Goal: Transaction & Acquisition: Book appointment/travel/reservation

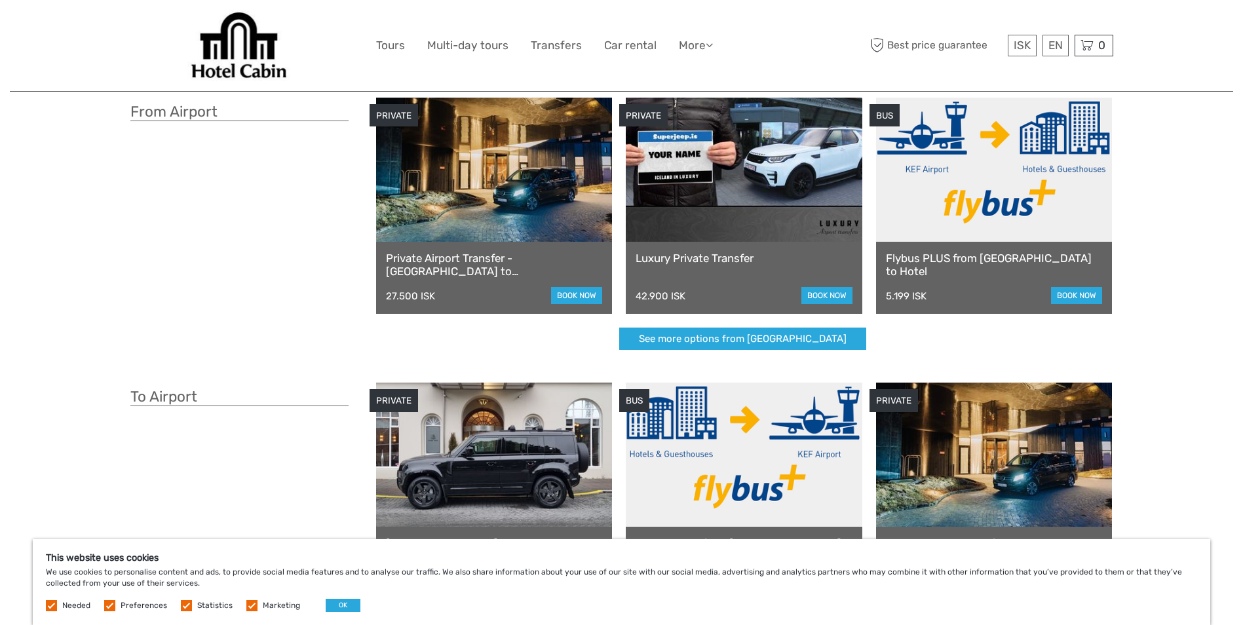
scroll to position [66, 0]
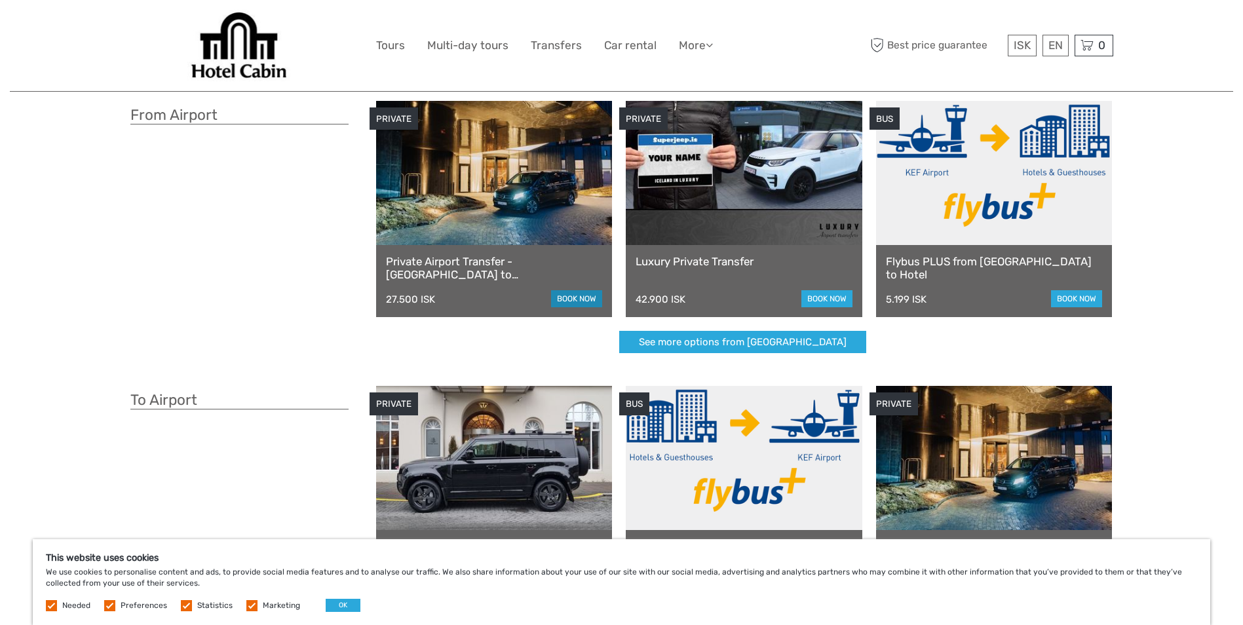
click at [566, 298] on link "book now" at bounding box center [576, 298] width 51 height 17
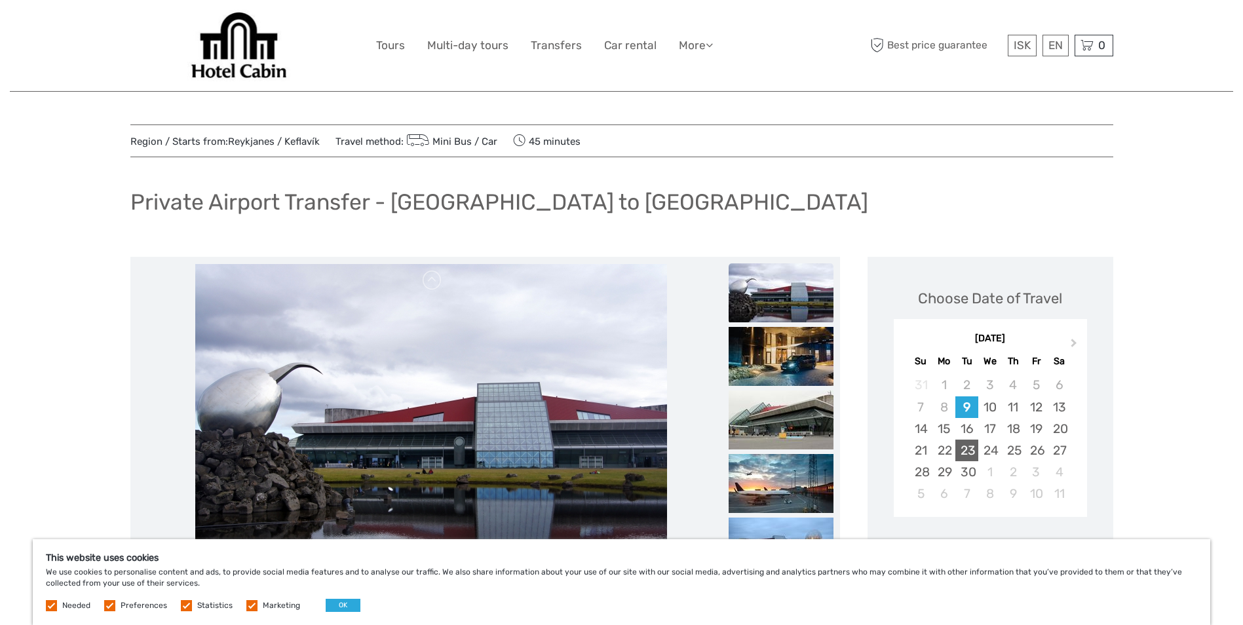
click at [970, 448] on div "23" at bounding box center [967, 451] width 23 height 22
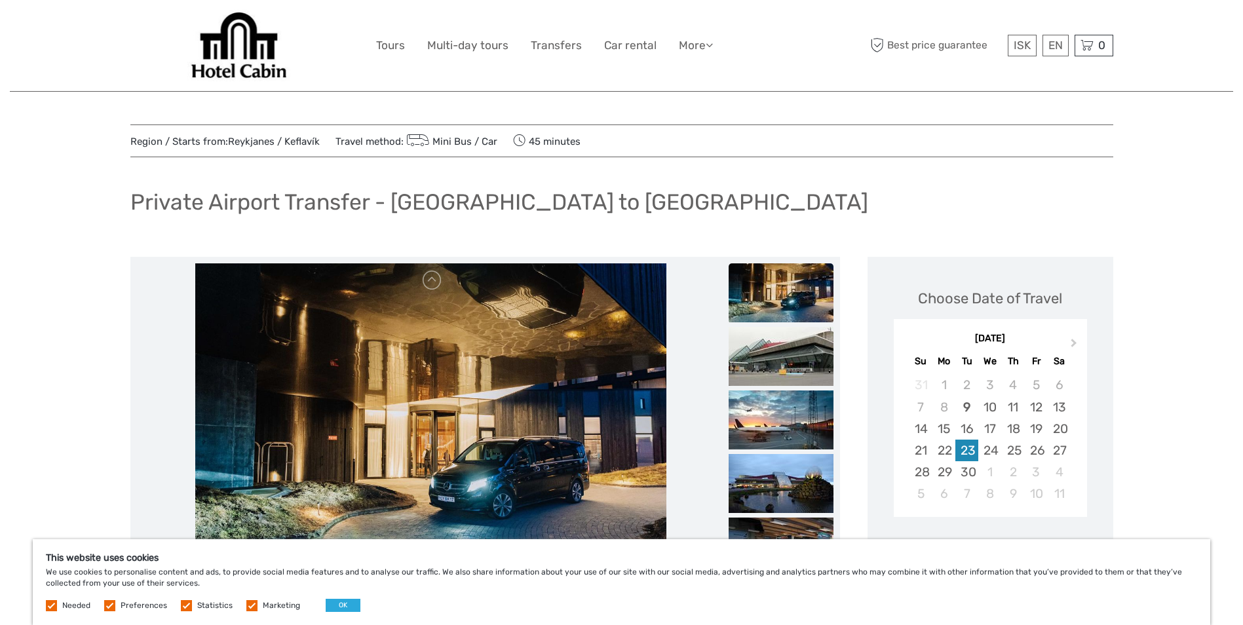
click at [970, 448] on div "23" at bounding box center [967, 451] width 23 height 22
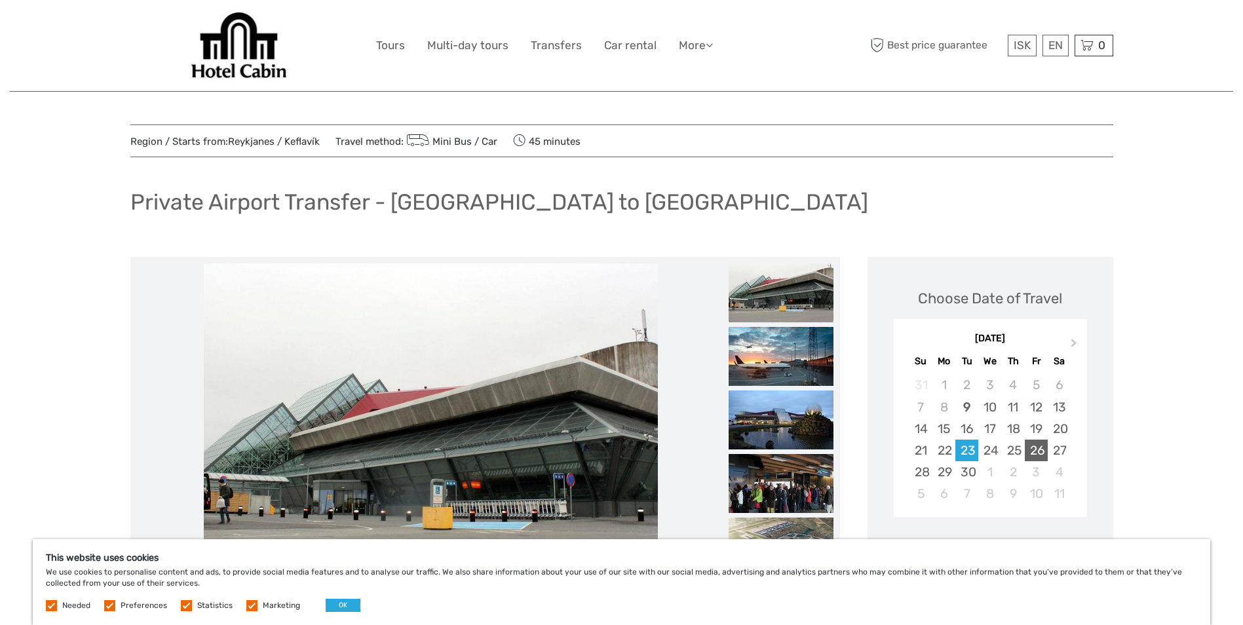
click at [1034, 448] on div "26" at bounding box center [1036, 451] width 23 height 22
click at [968, 443] on div "23" at bounding box center [967, 451] width 23 height 22
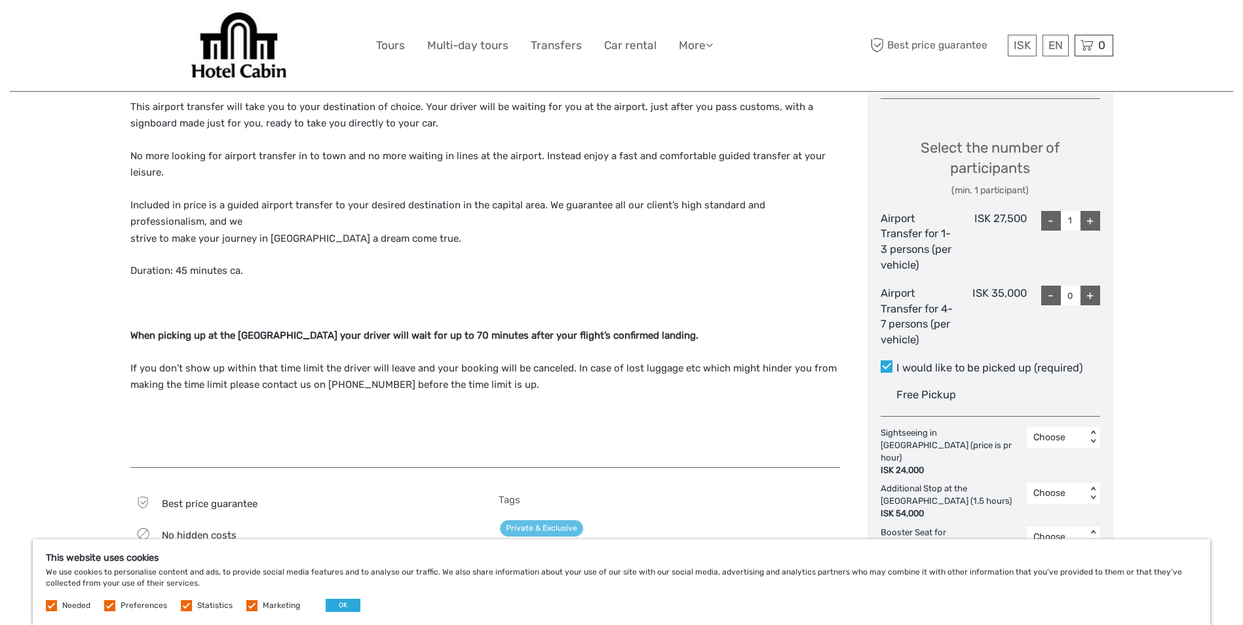
scroll to position [524, 0]
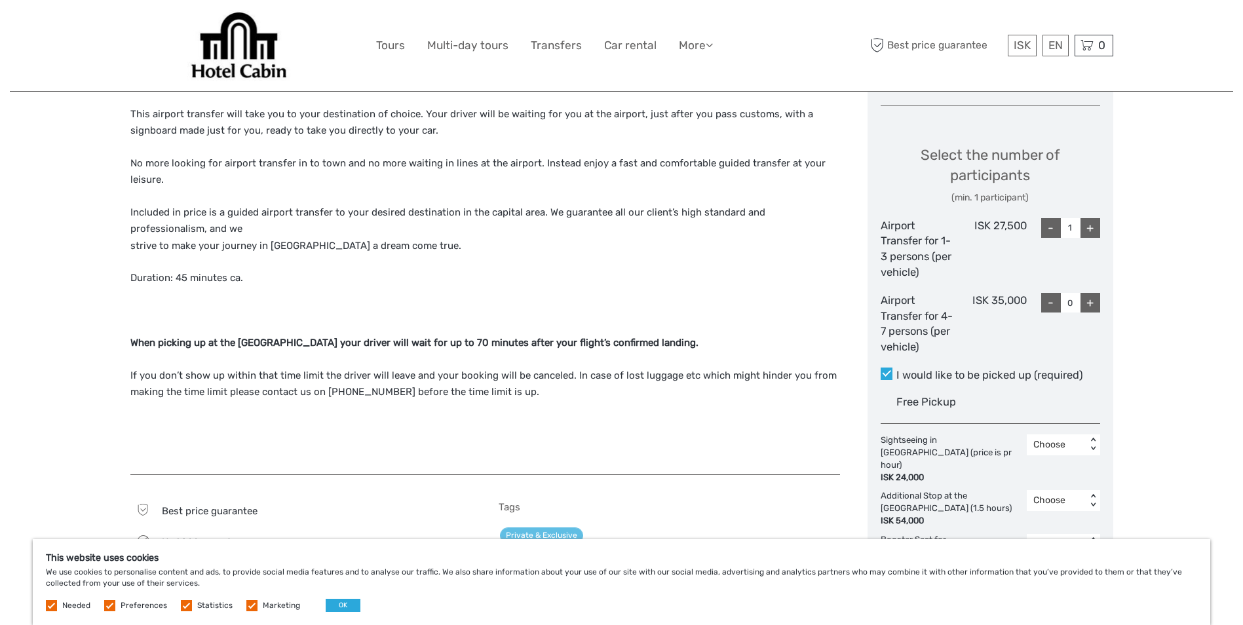
click at [1093, 228] on div "+" at bounding box center [1091, 228] width 20 height 20
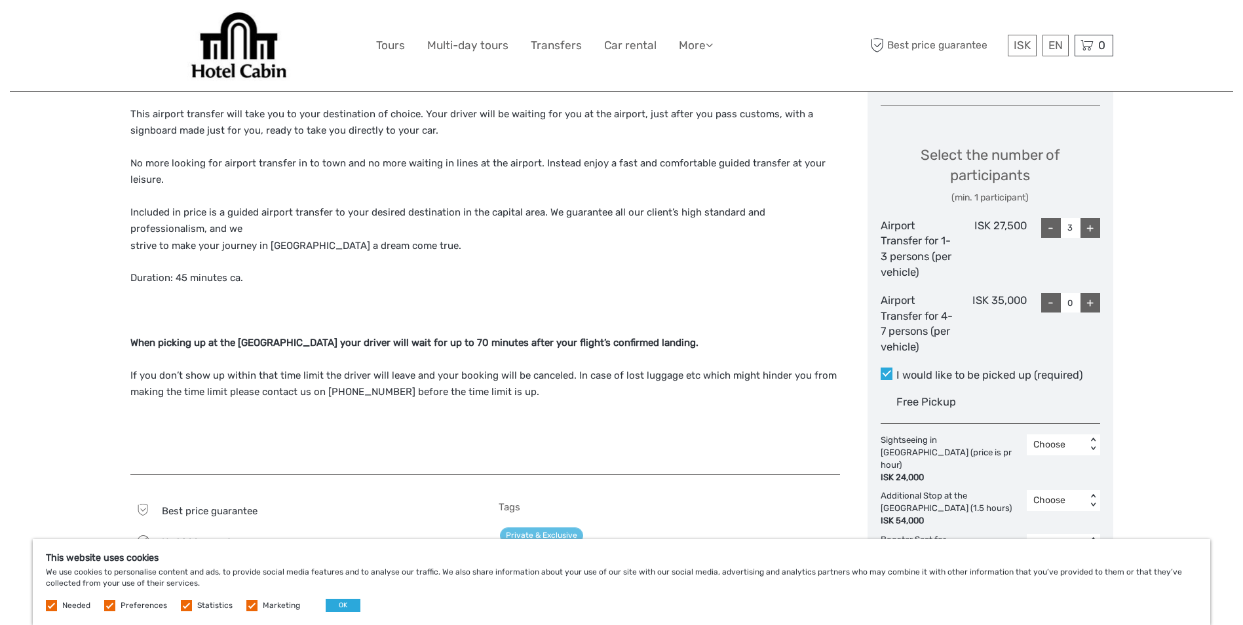
click at [1093, 228] on div "+" at bounding box center [1091, 228] width 20 height 20
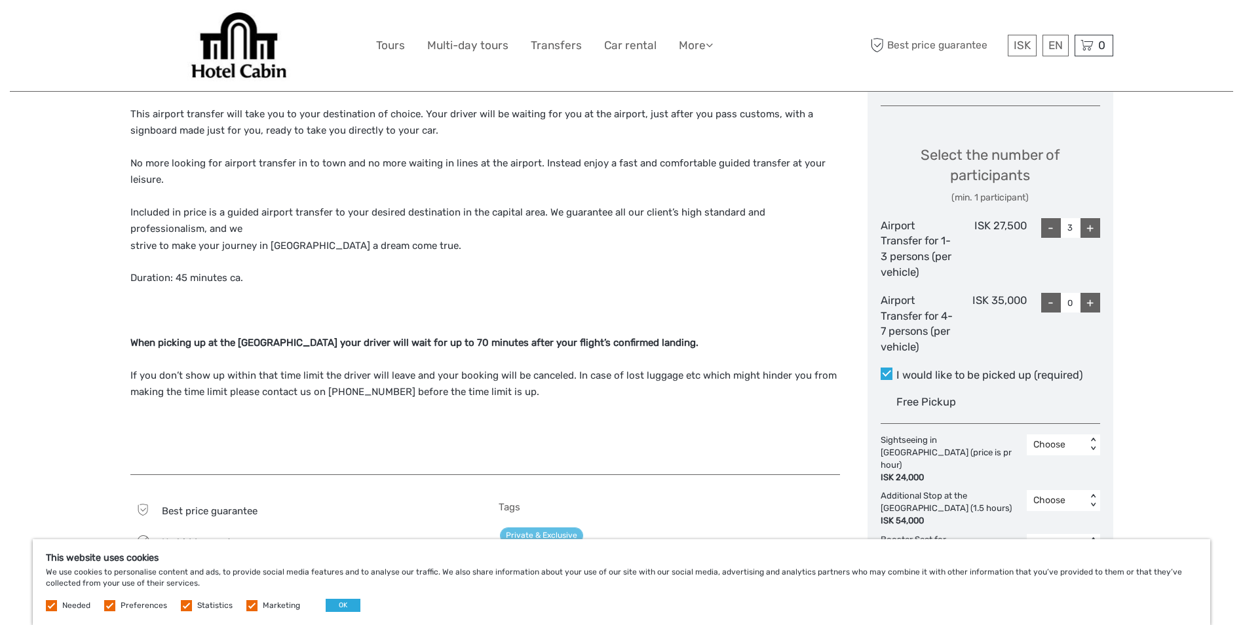
click at [1089, 228] on div "+" at bounding box center [1091, 228] width 20 height 20
click at [1050, 225] on div "-" at bounding box center [1052, 228] width 20 height 20
type input "1"
click at [1089, 302] on div "+" at bounding box center [1091, 303] width 20 height 20
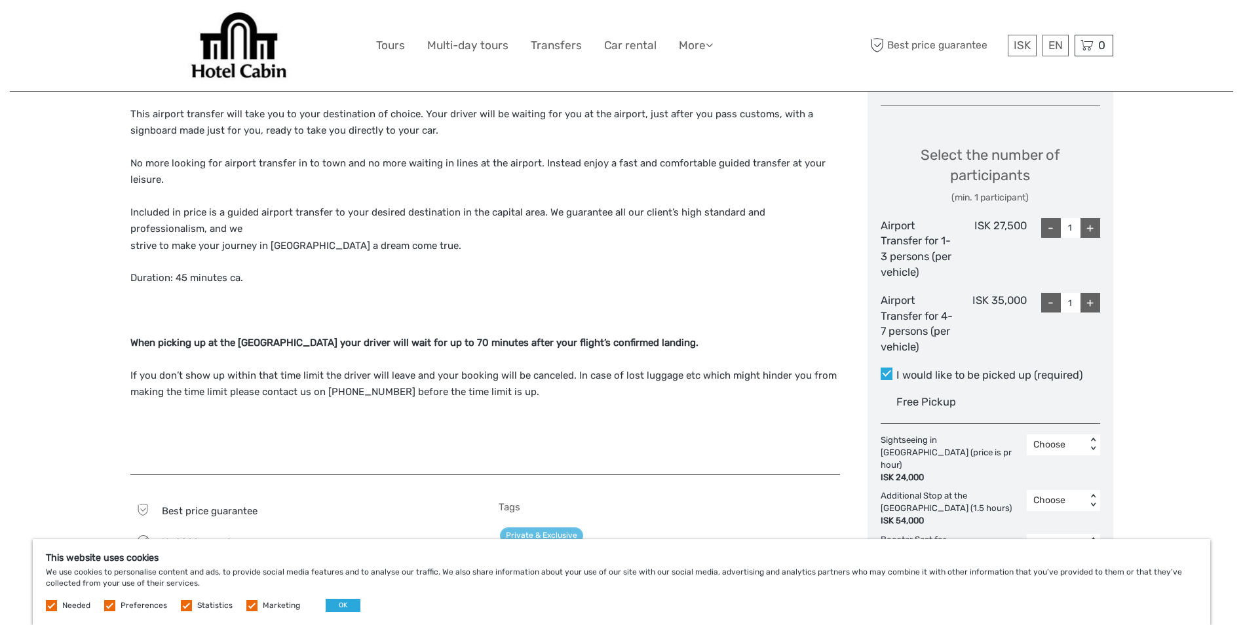
click at [1089, 302] on div "+" at bounding box center [1091, 303] width 20 height 20
click at [1093, 299] on div "+" at bounding box center [1091, 303] width 20 height 20
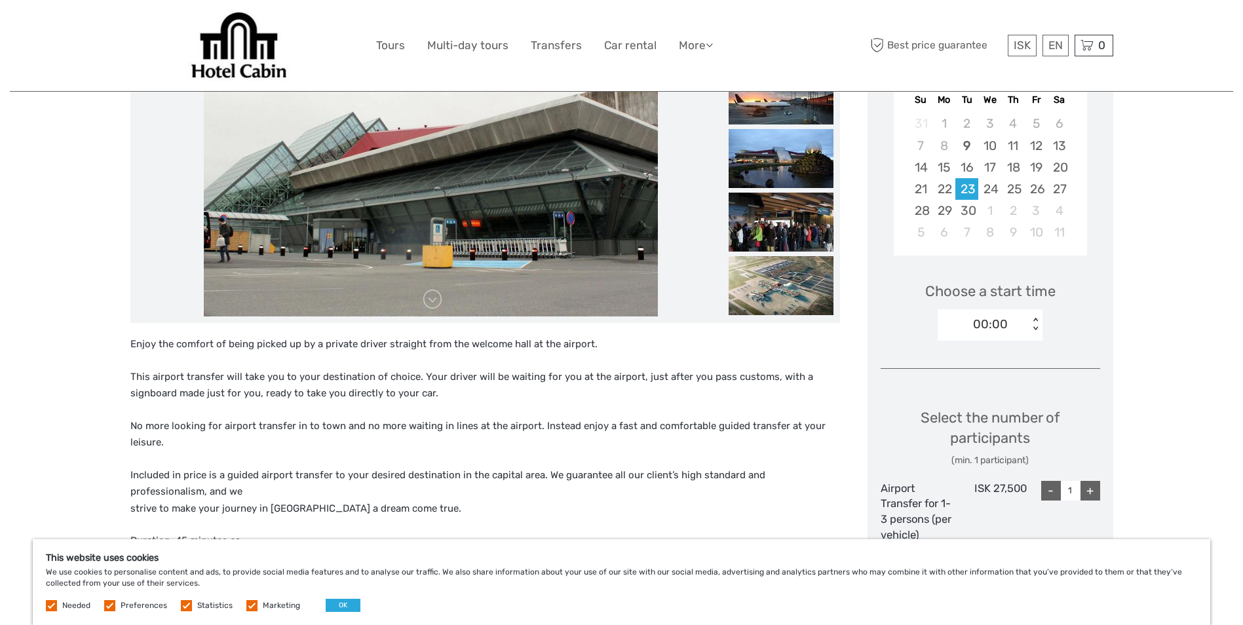
scroll to position [262, 0]
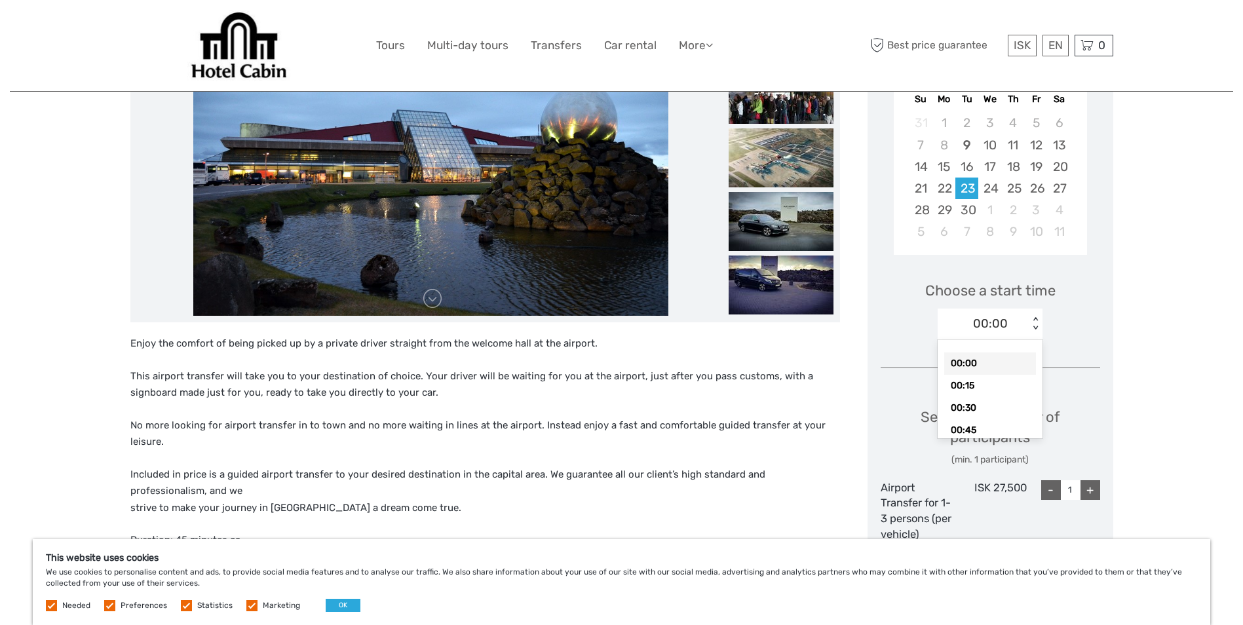
click at [1004, 324] on div "00:00" at bounding box center [990, 323] width 35 height 17
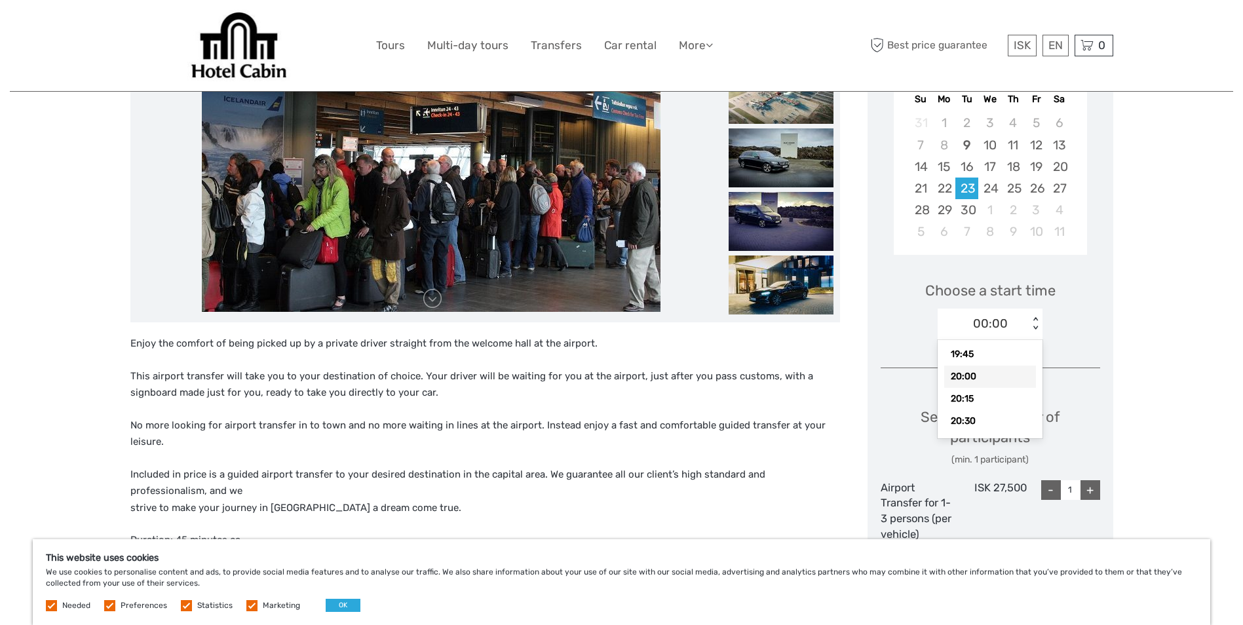
click at [976, 380] on div "20:00" at bounding box center [991, 377] width 92 height 22
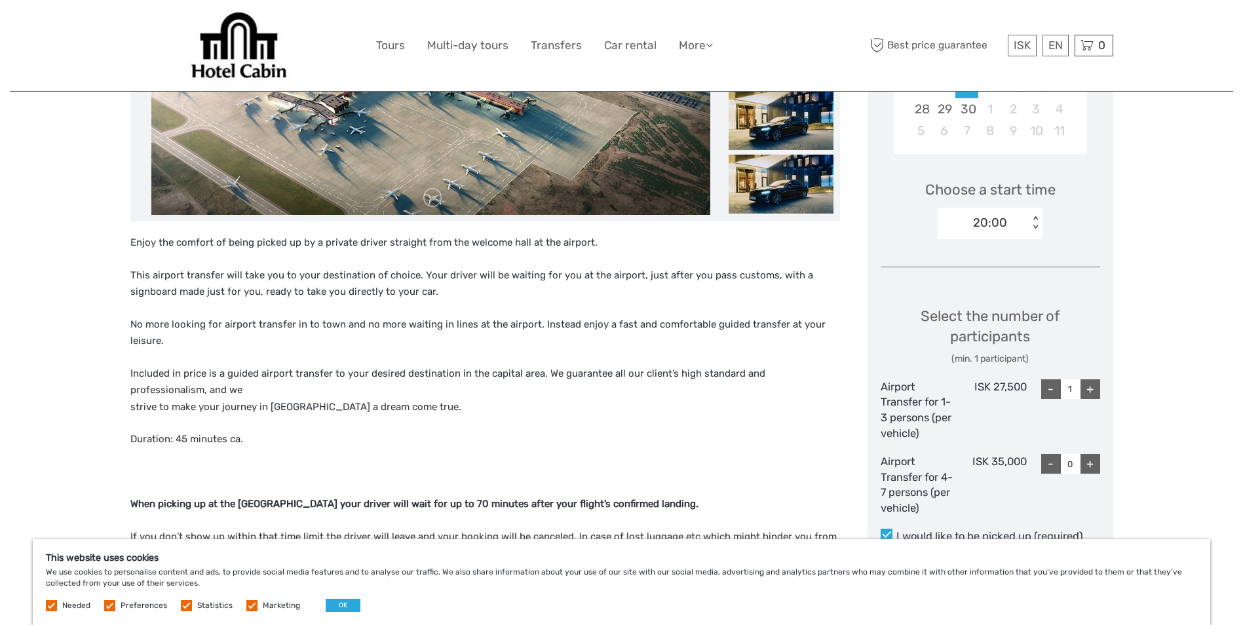
scroll to position [393, 0]
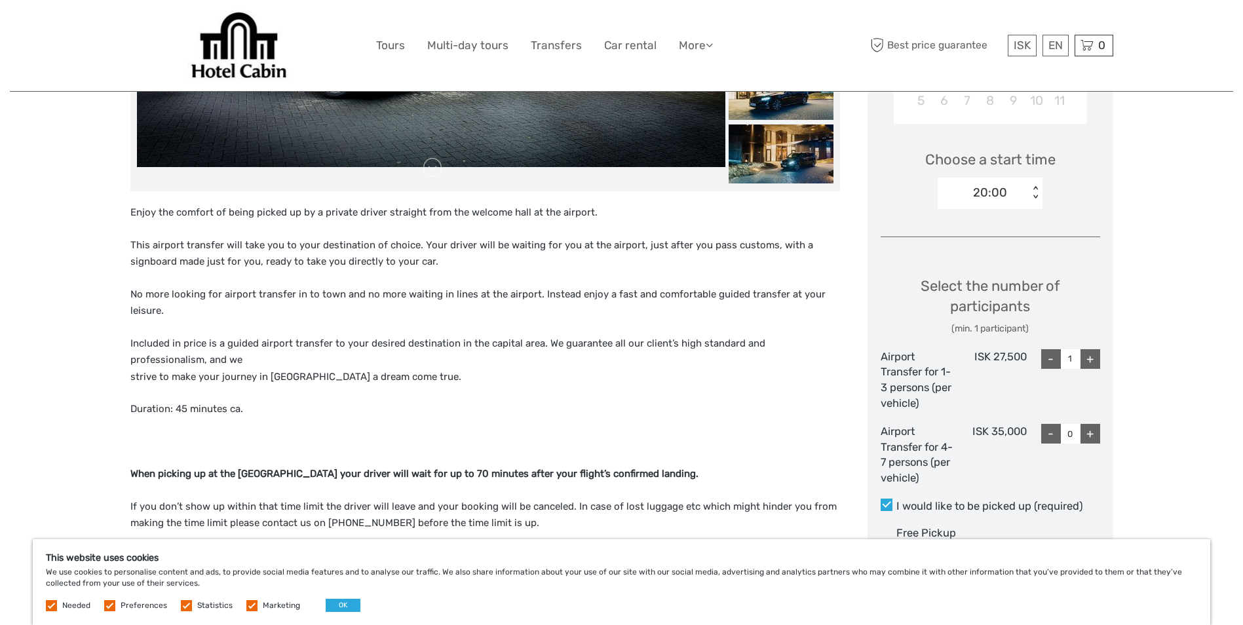
click at [1086, 433] on div "+" at bounding box center [1091, 434] width 20 height 20
type input "1"
click at [1086, 433] on div "+" at bounding box center [1091, 434] width 20 height 20
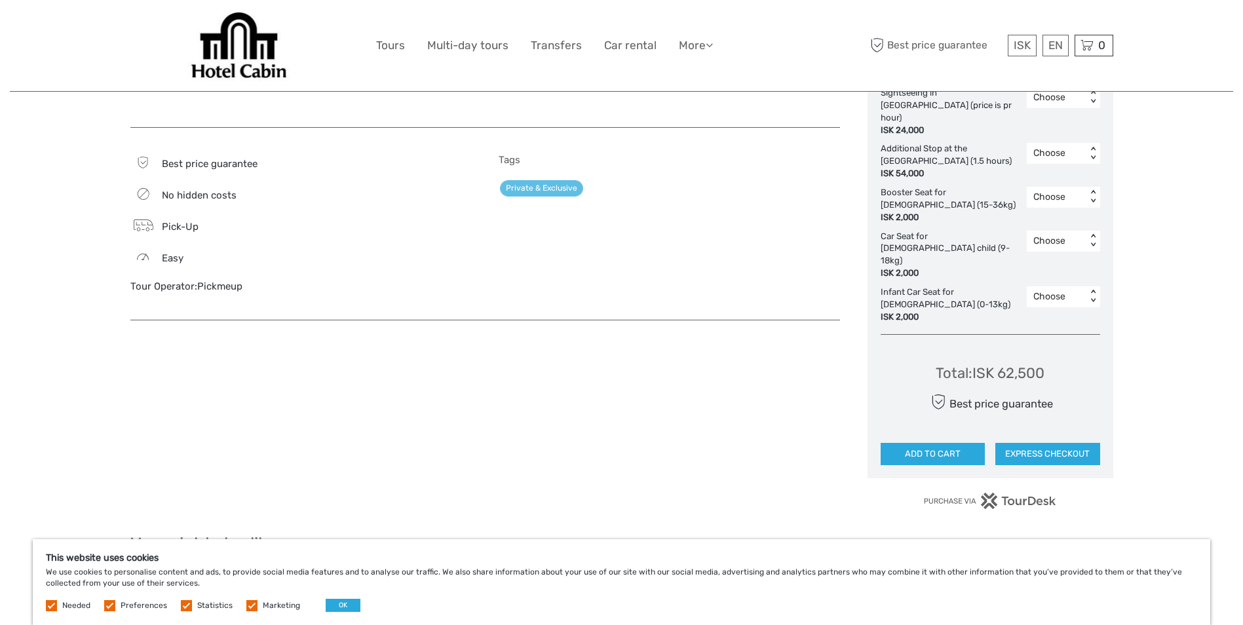
scroll to position [918, 0]
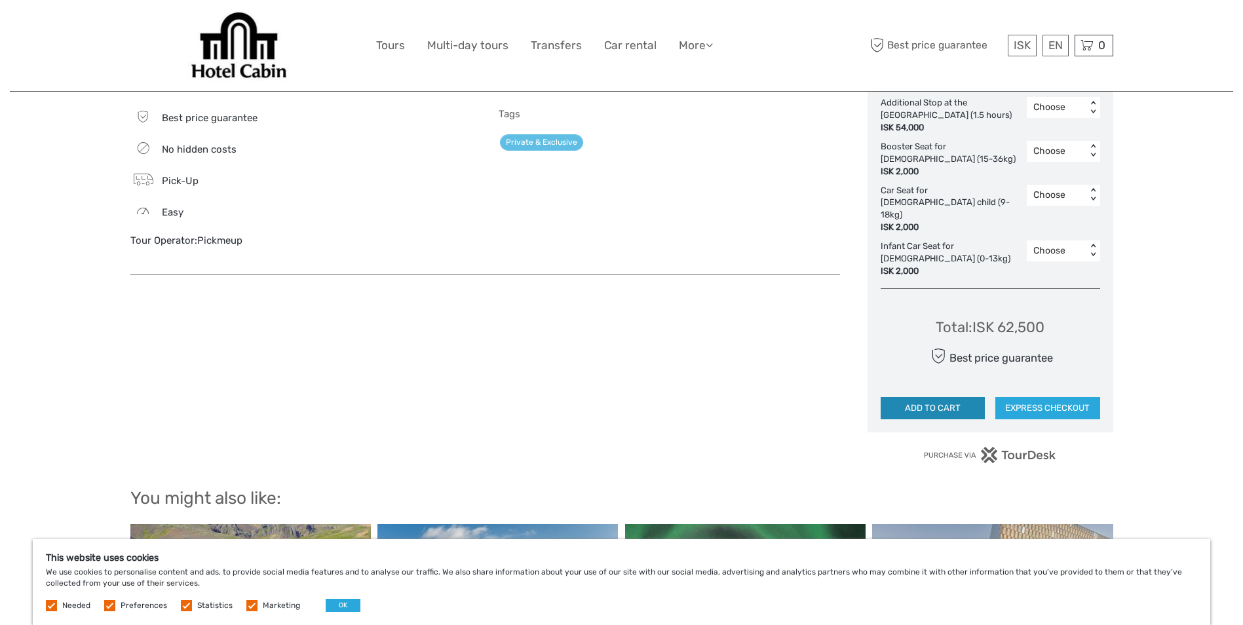
click at [933, 397] on button "ADD TO CART" at bounding box center [933, 408] width 105 height 22
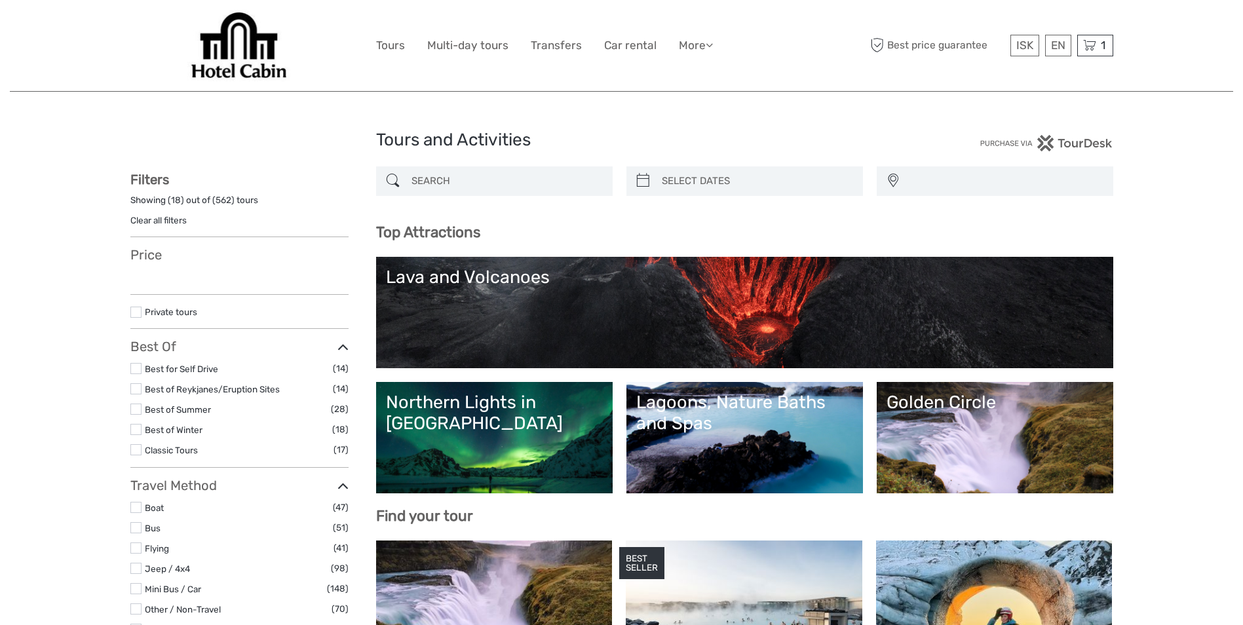
select select
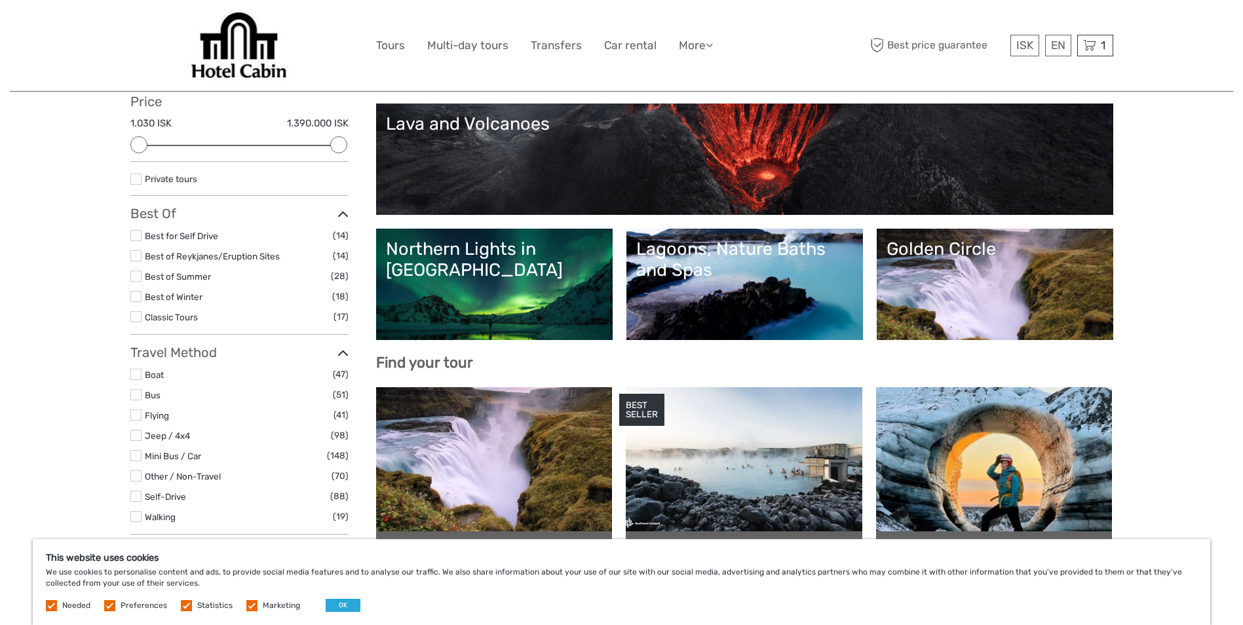
scroll to position [131, 0]
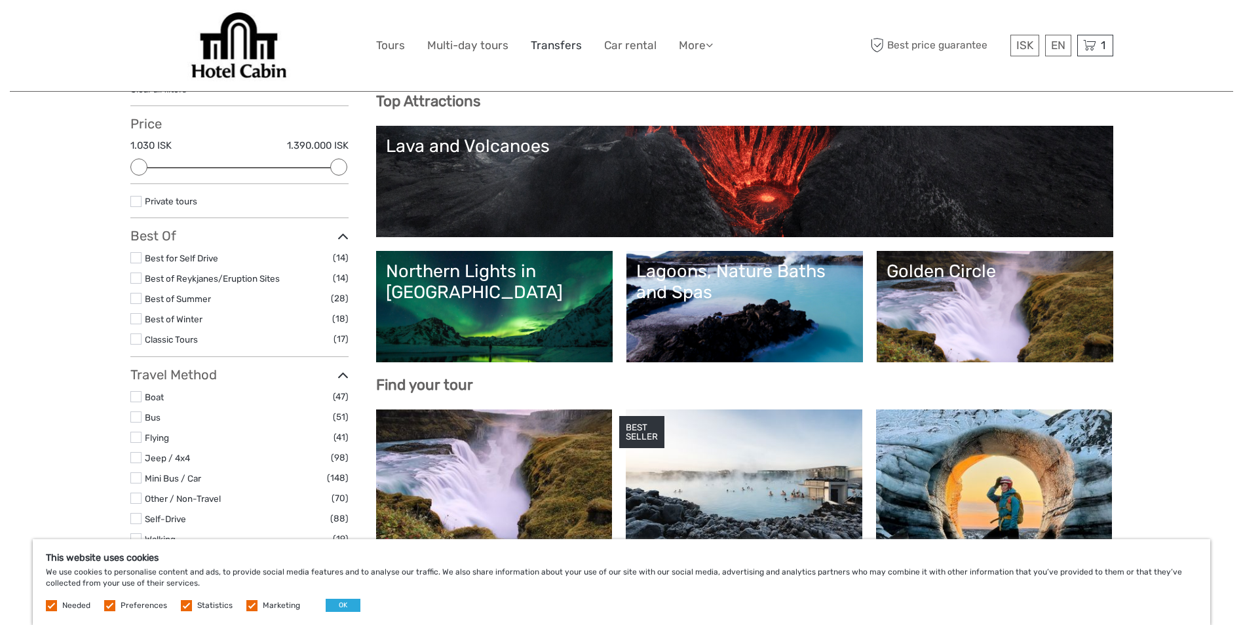
click at [549, 41] on link "Transfers" at bounding box center [556, 45] width 51 height 19
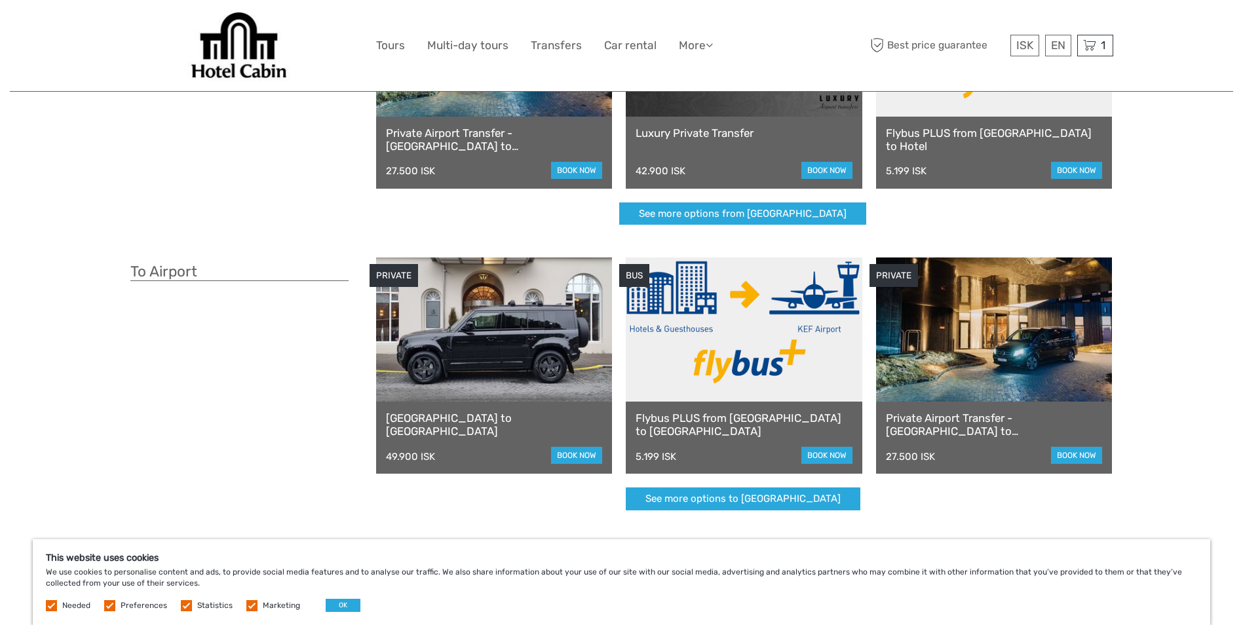
scroll to position [197, 0]
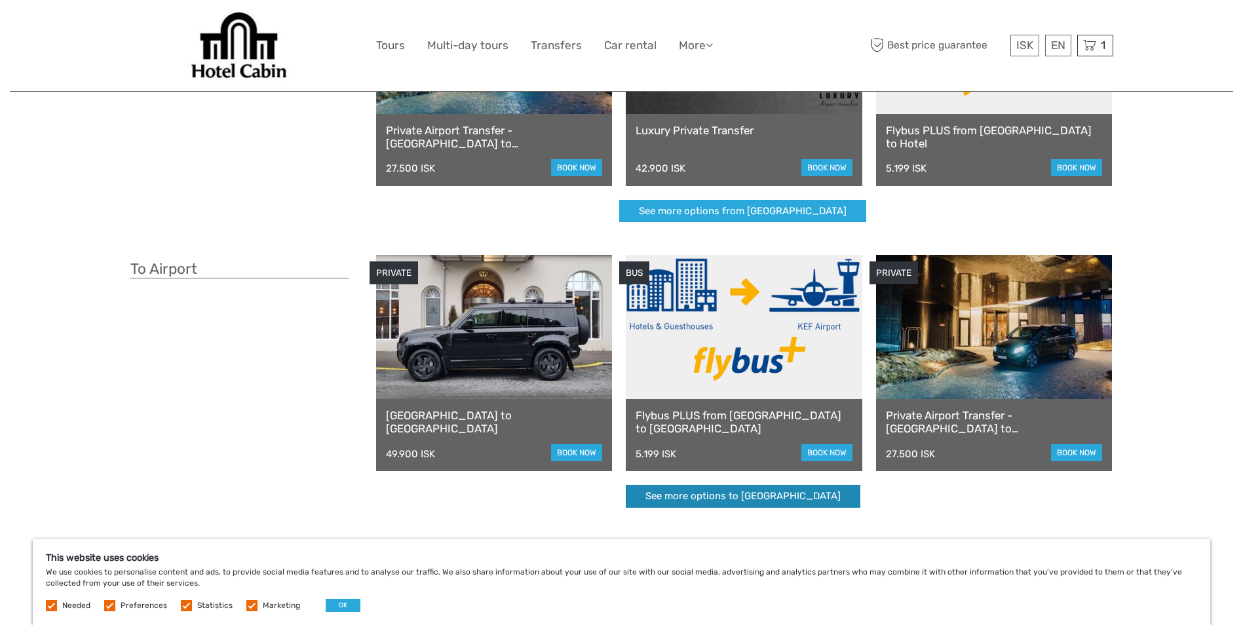
click at [819, 491] on link "See more options to Keflavík airport" at bounding box center [743, 496] width 235 height 23
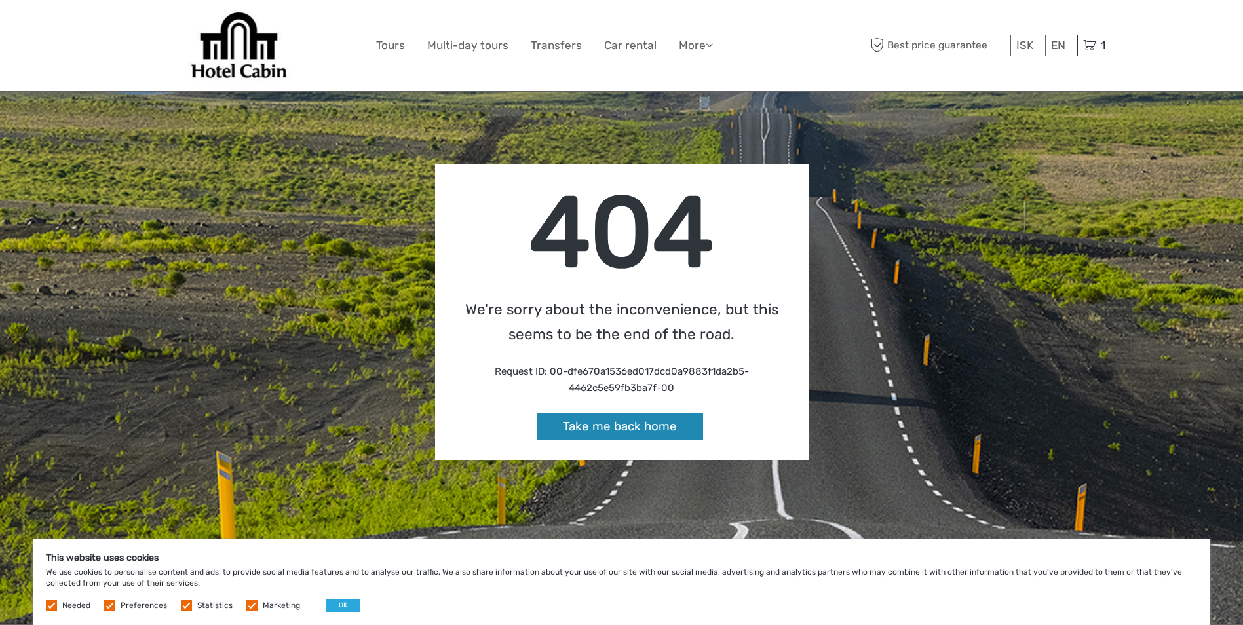
click at [595, 422] on link "Take me back home" at bounding box center [620, 427] width 166 height 28
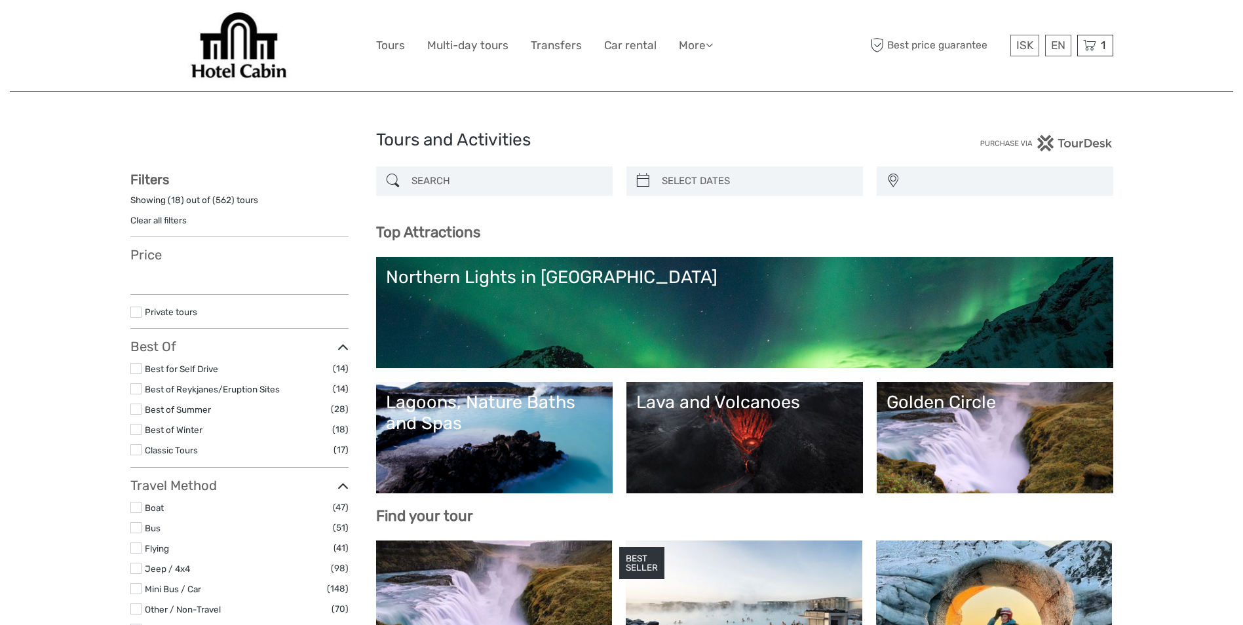
select select
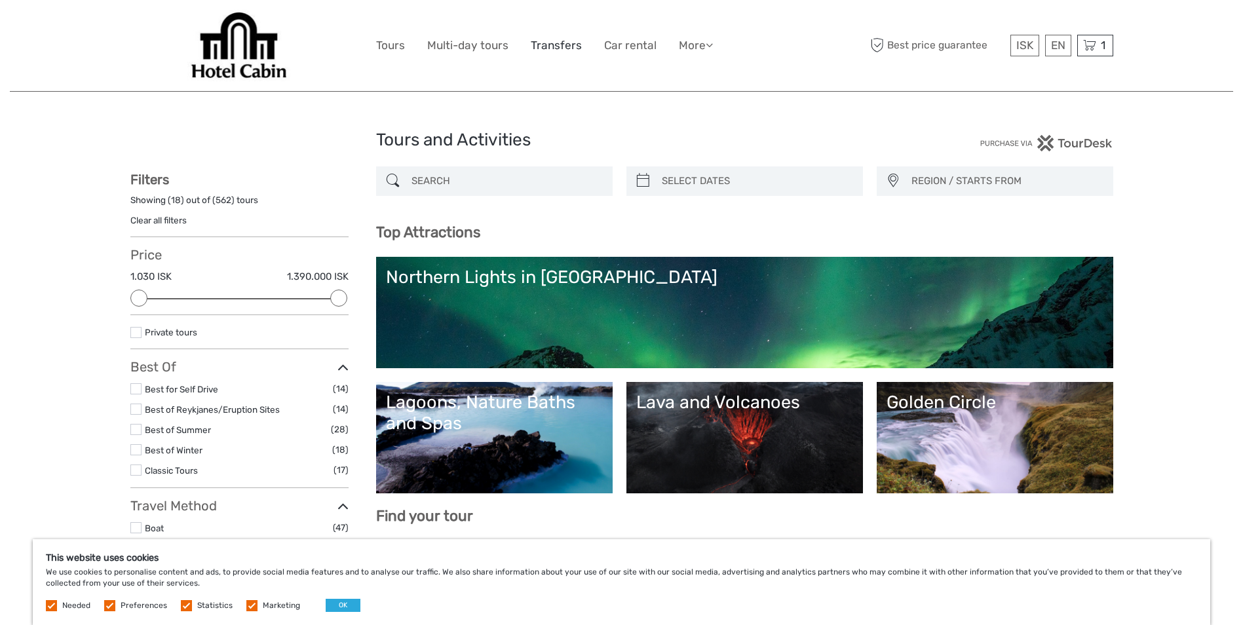
click at [560, 45] on link "Transfers" at bounding box center [556, 45] width 51 height 19
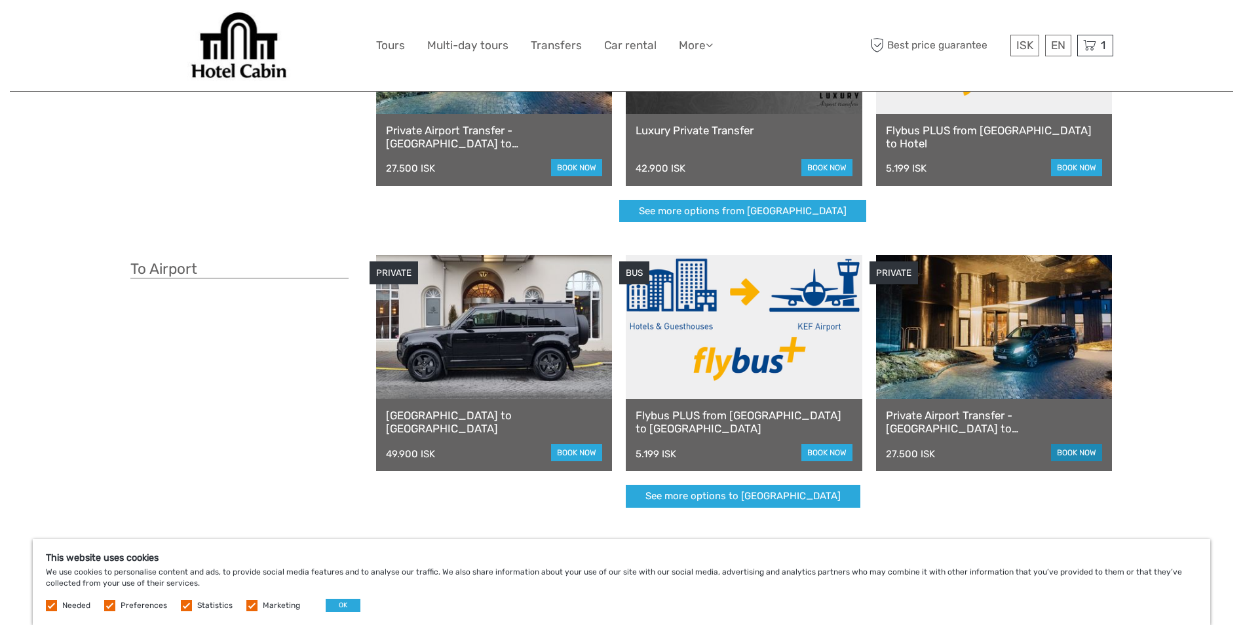
click at [1084, 446] on link "book now" at bounding box center [1076, 452] width 51 height 17
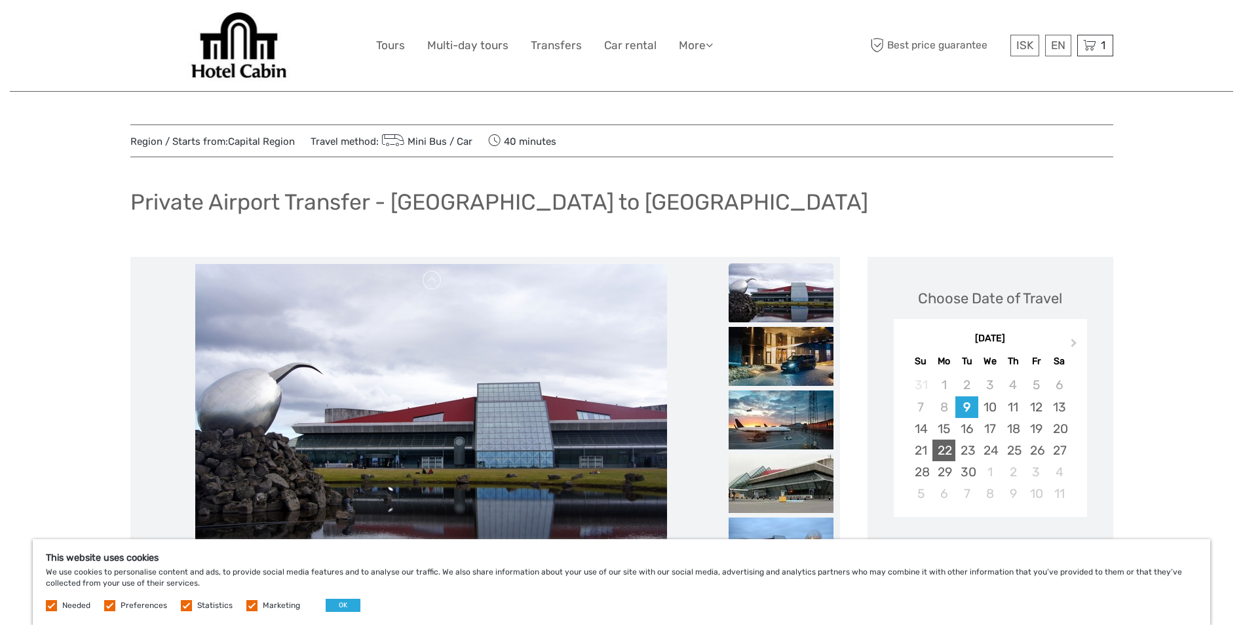
drag, startPoint x: 972, startPoint y: 447, endPoint x: 950, endPoint y: 450, distance: 21.9
click at [951, 451] on div "21 22 23 24 25 26 27" at bounding box center [990, 451] width 185 height 22
drag, startPoint x: 950, startPoint y: 450, endPoint x: 968, endPoint y: 445, distance: 18.5
click at [968, 445] on div "23" at bounding box center [967, 451] width 23 height 22
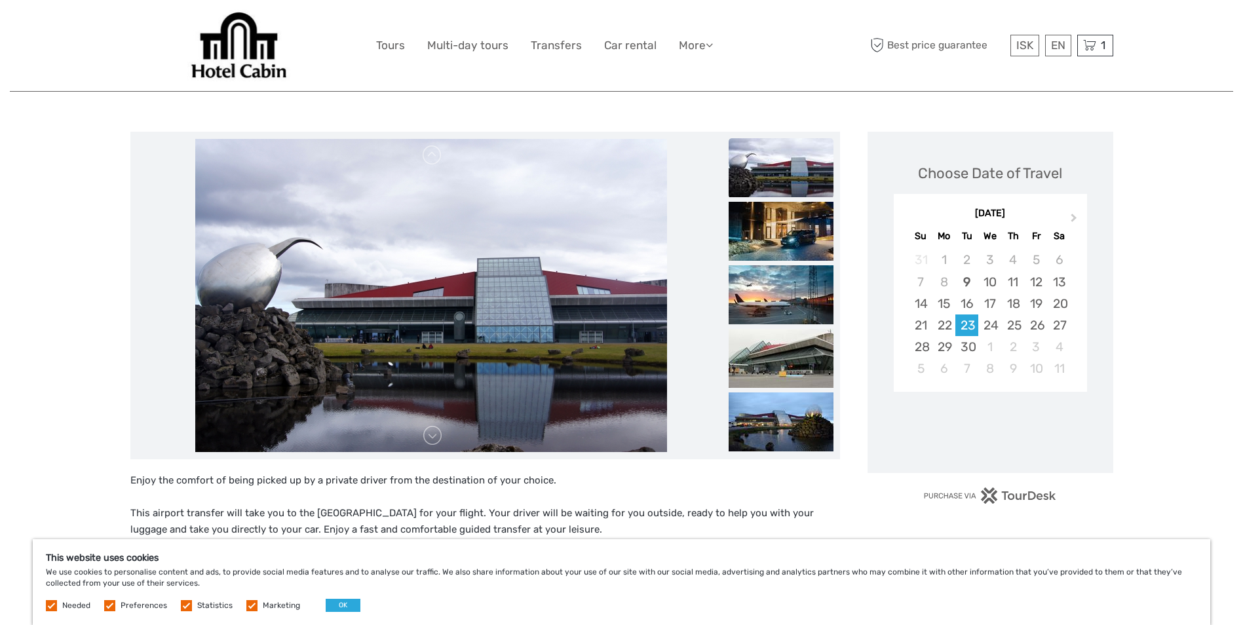
scroll to position [262, 0]
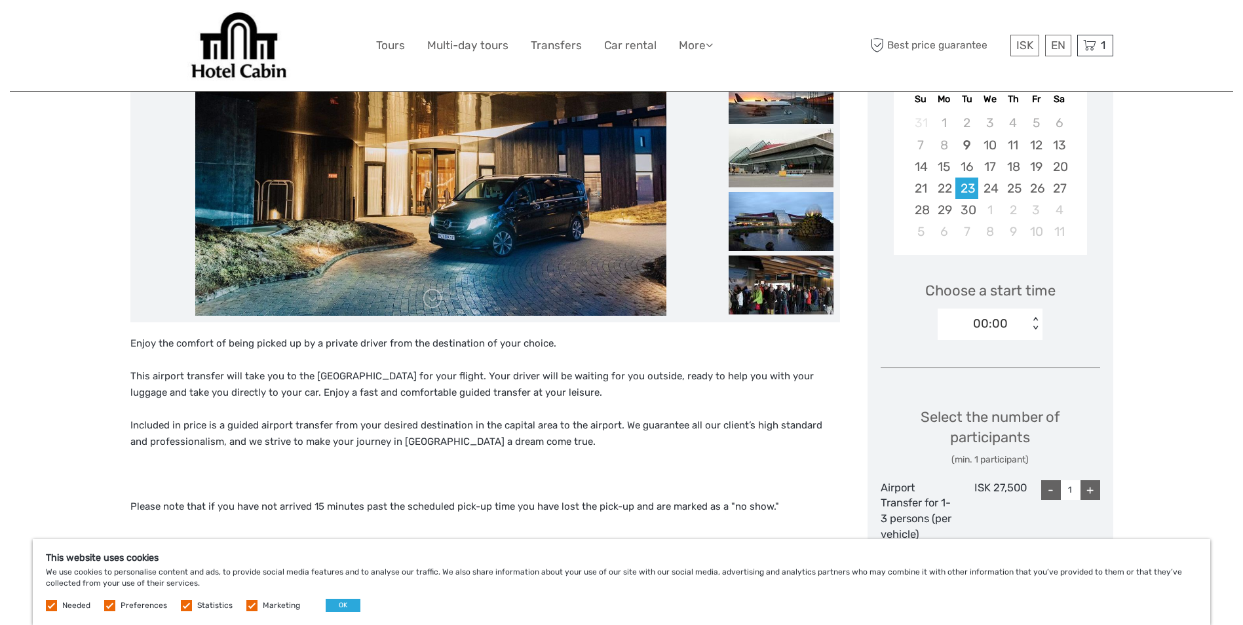
click at [1006, 323] on div "00:00" at bounding box center [990, 323] width 35 height 17
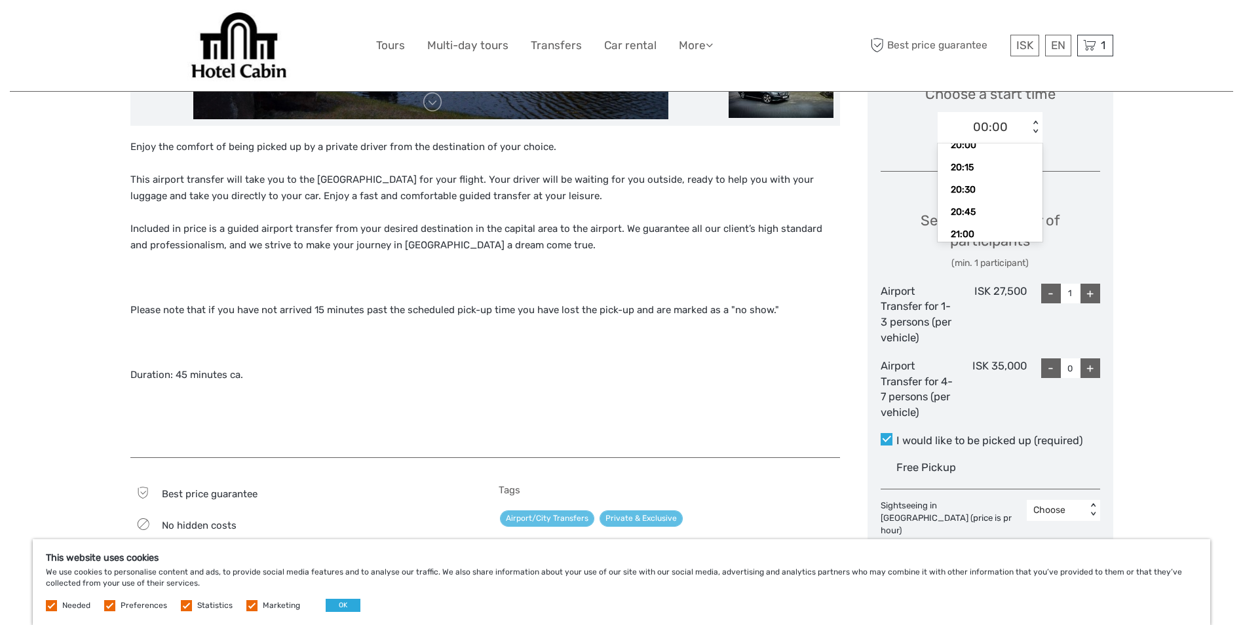
scroll to position [1756, 0]
click at [1000, 170] on div "20:00" at bounding box center [991, 172] width 92 height 22
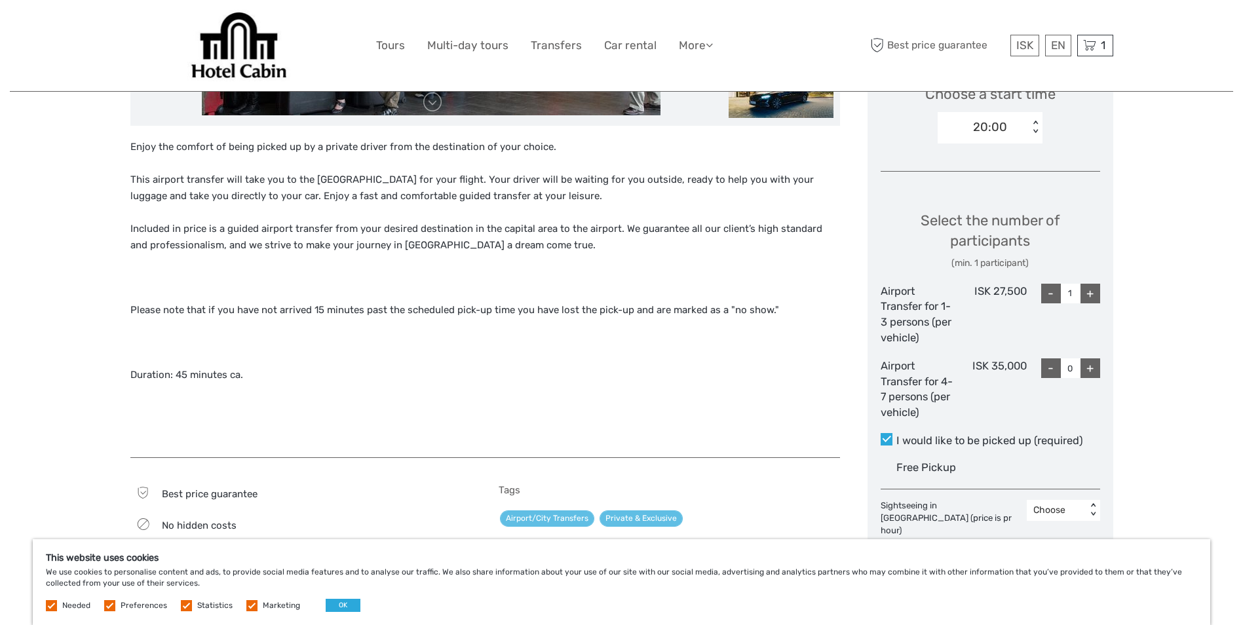
click at [1049, 290] on div "-" at bounding box center [1052, 294] width 20 height 20
type input "0"
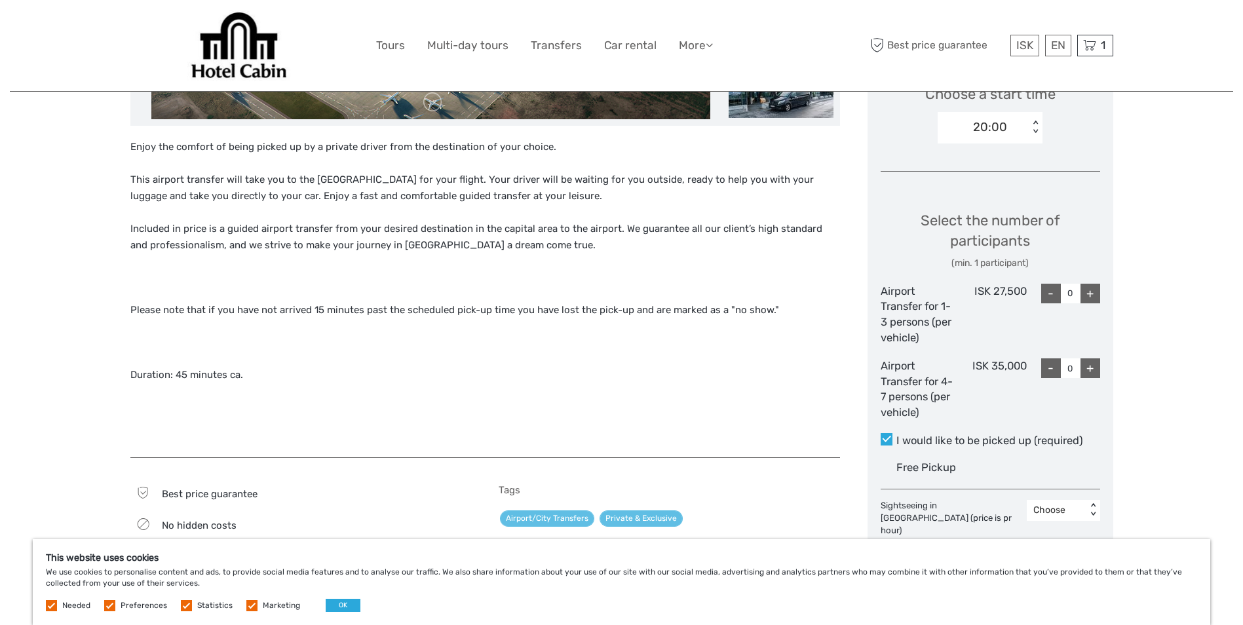
click at [1089, 368] on div "+" at bounding box center [1091, 369] width 20 height 20
type input "1"
click at [1089, 368] on div "+" at bounding box center [1091, 369] width 20 height 20
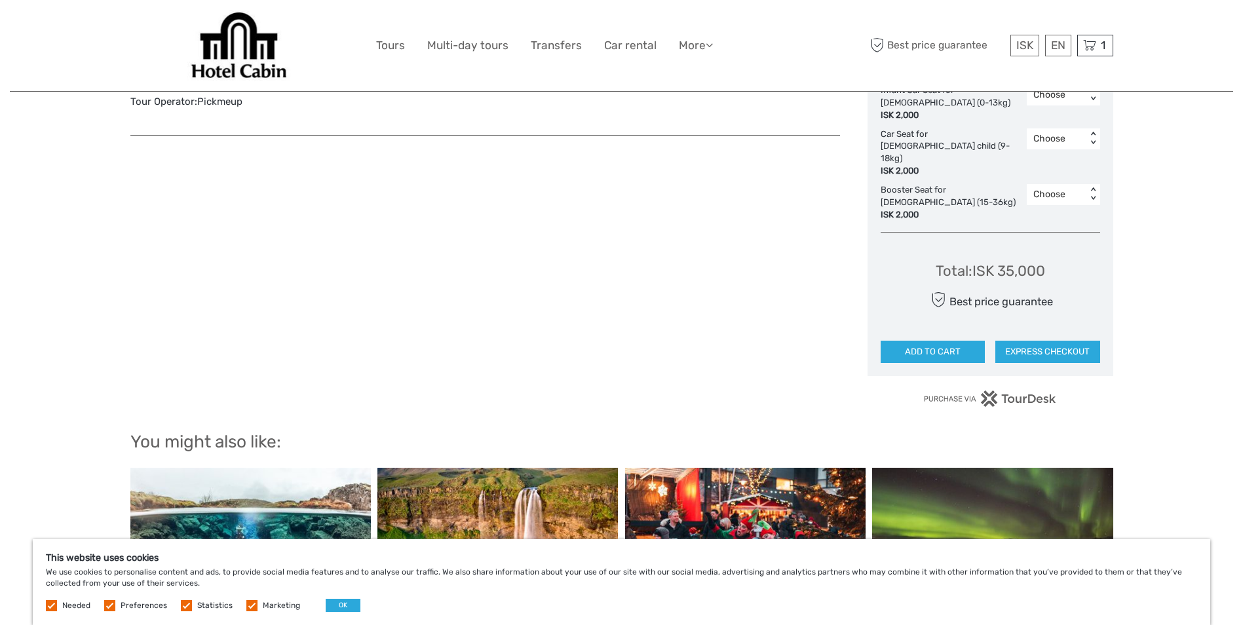
scroll to position [983, 0]
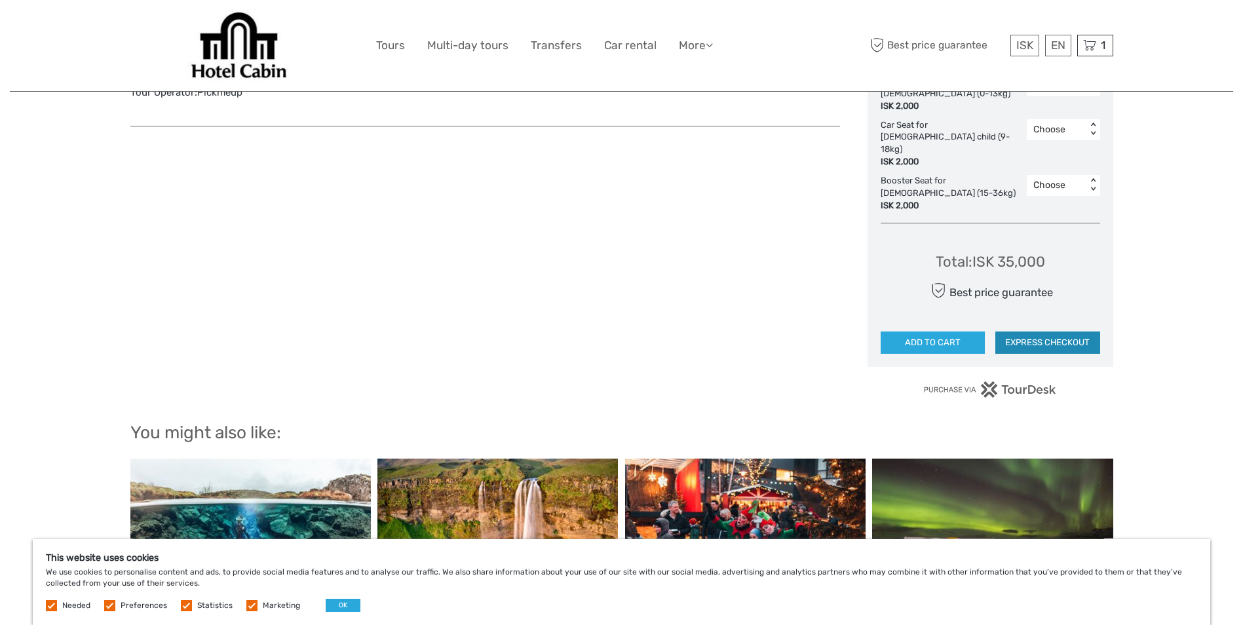
click at [1019, 332] on button "EXPRESS CHECKOUT" at bounding box center [1048, 343] width 105 height 22
